Goal: Task Accomplishment & Management: Use online tool/utility

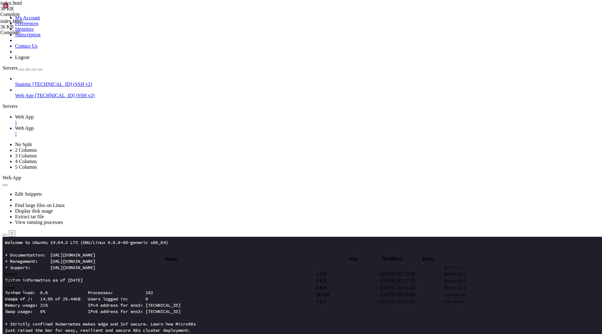
click at [123, 264] on td " .." at bounding box center [159, 267] width 312 height 6
click at [174, 291] on td " index.html" at bounding box center [159, 294] width 312 height 6
click at [149, 271] on td " assets" at bounding box center [159, 274] width 312 height 6
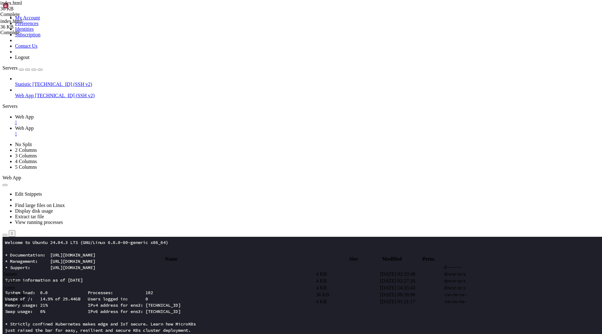
click at [149, 271] on td " assets" at bounding box center [159, 274] width 312 height 6
click at [8, 264] on span " .." at bounding box center [5, 266] width 4 height 5
click at [17, 271] on span " assets" at bounding box center [9, 273] width 13 height 5
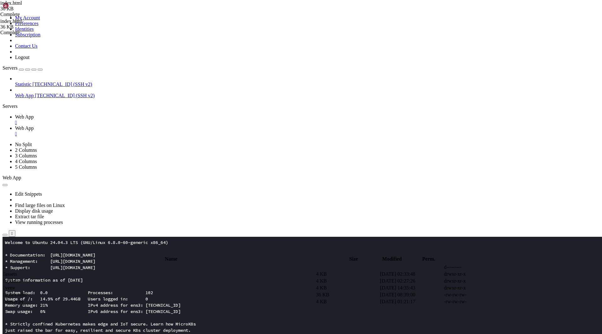
click at [17, 271] on span " assets" at bounding box center [9, 273] width 13 height 5
type input "/root/app/assets"
click at [20, 271] on span " login.js" at bounding box center [11, 273] width 17 height 5
drag, startPoint x: 182, startPoint y: 130, endPoint x: 226, endPoint y: 126, distance: 43.8
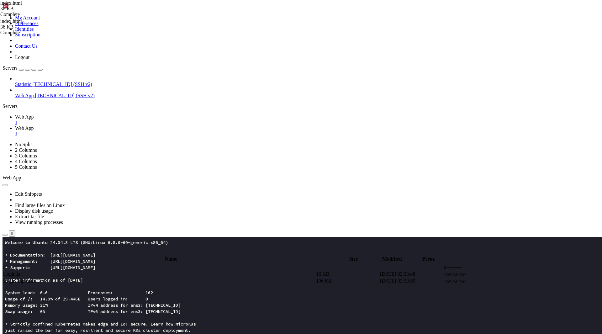
click at [118, 278] on td " login_bg.wasm" at bounding box center [159, 281] width 312 height 6
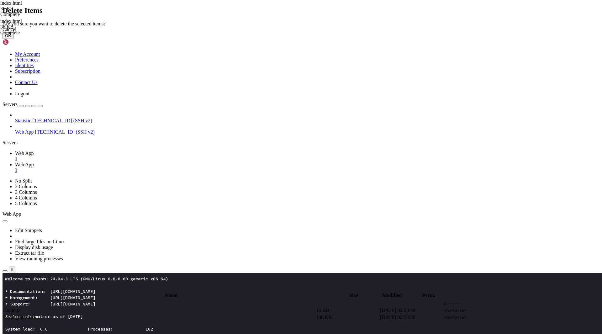
click at [13, 39] on button "OK" at bounding box center [8, 35] width 11 height 7
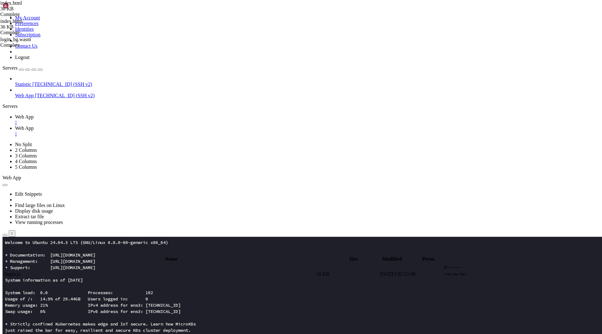
click at [20, 271] on span " login.js" at bounding box center [11, 273] width 17 height 5
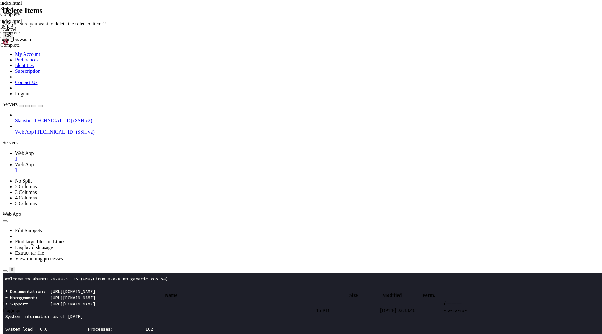
click at [13, 39] on button "OK" at bounding box center [8, 35] width 11 height 7
